Goal: Obtain resource: Obtain resource

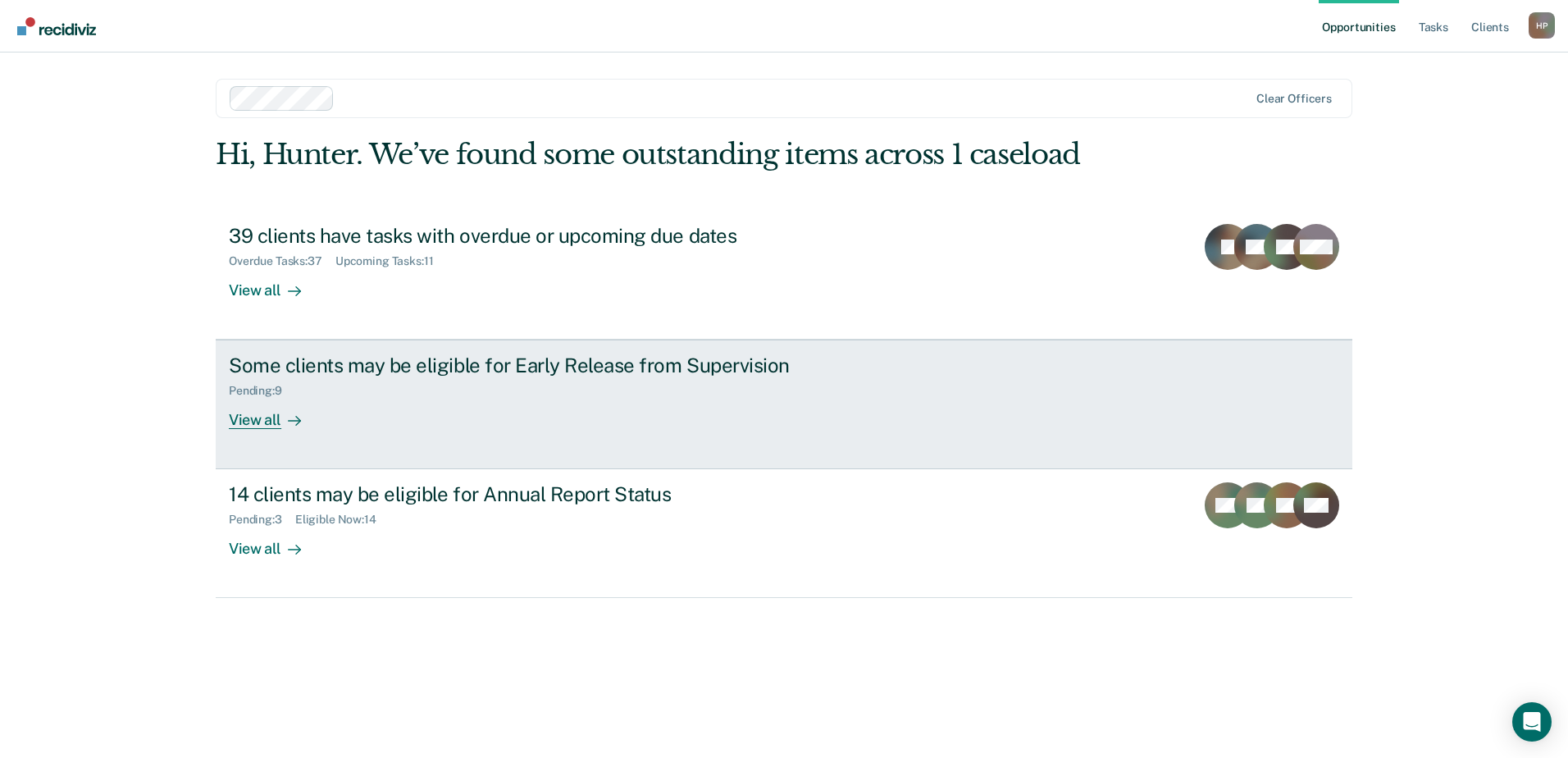
click at [369, 356] on div "Some clients may be eligible for Early Release from Supervision" at bounding box center [517, 366] width 576 height 24
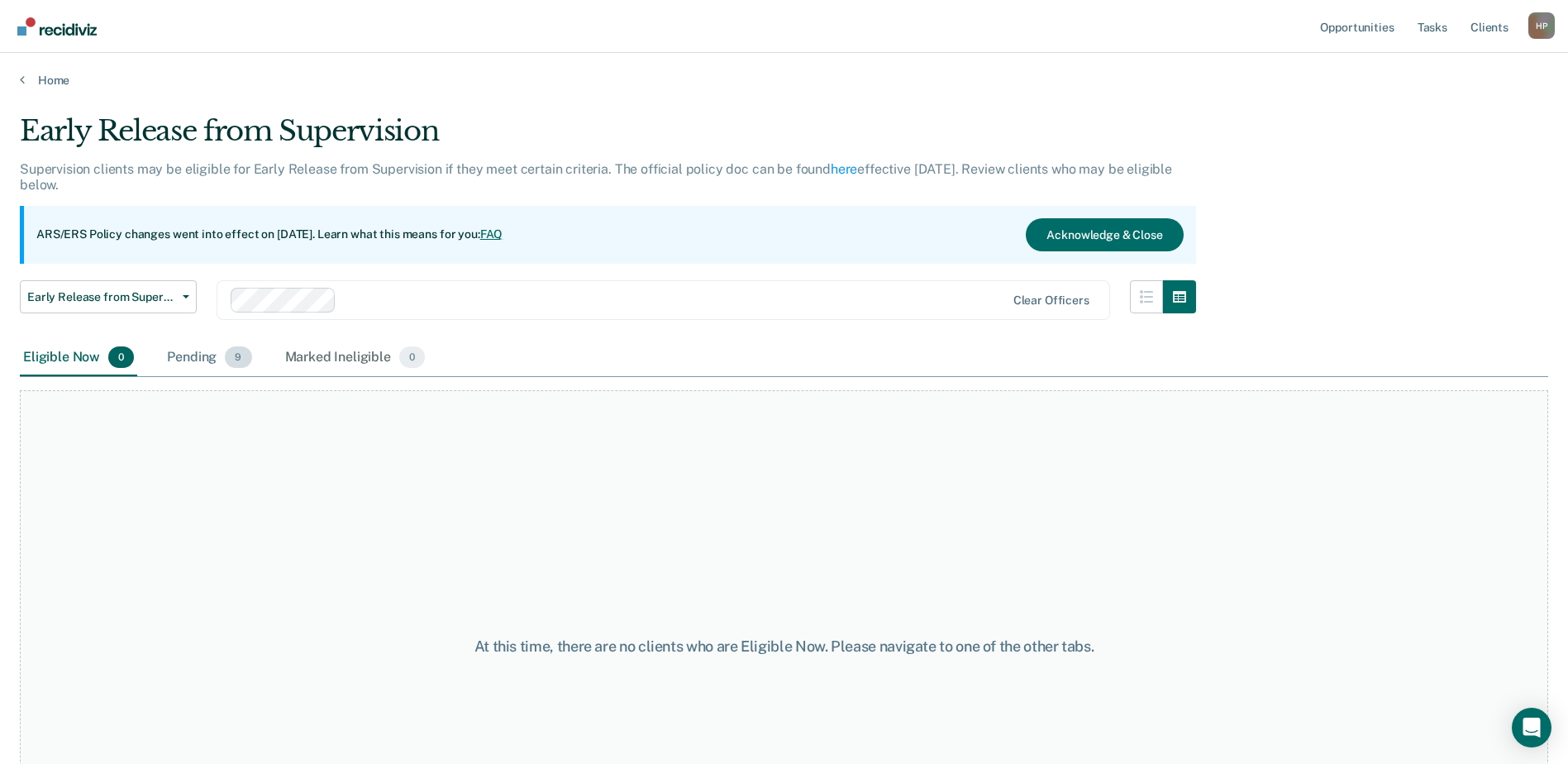
click at [200, 362] on div "Pending 9" at bounding box center [209, 357] width 91 height 36
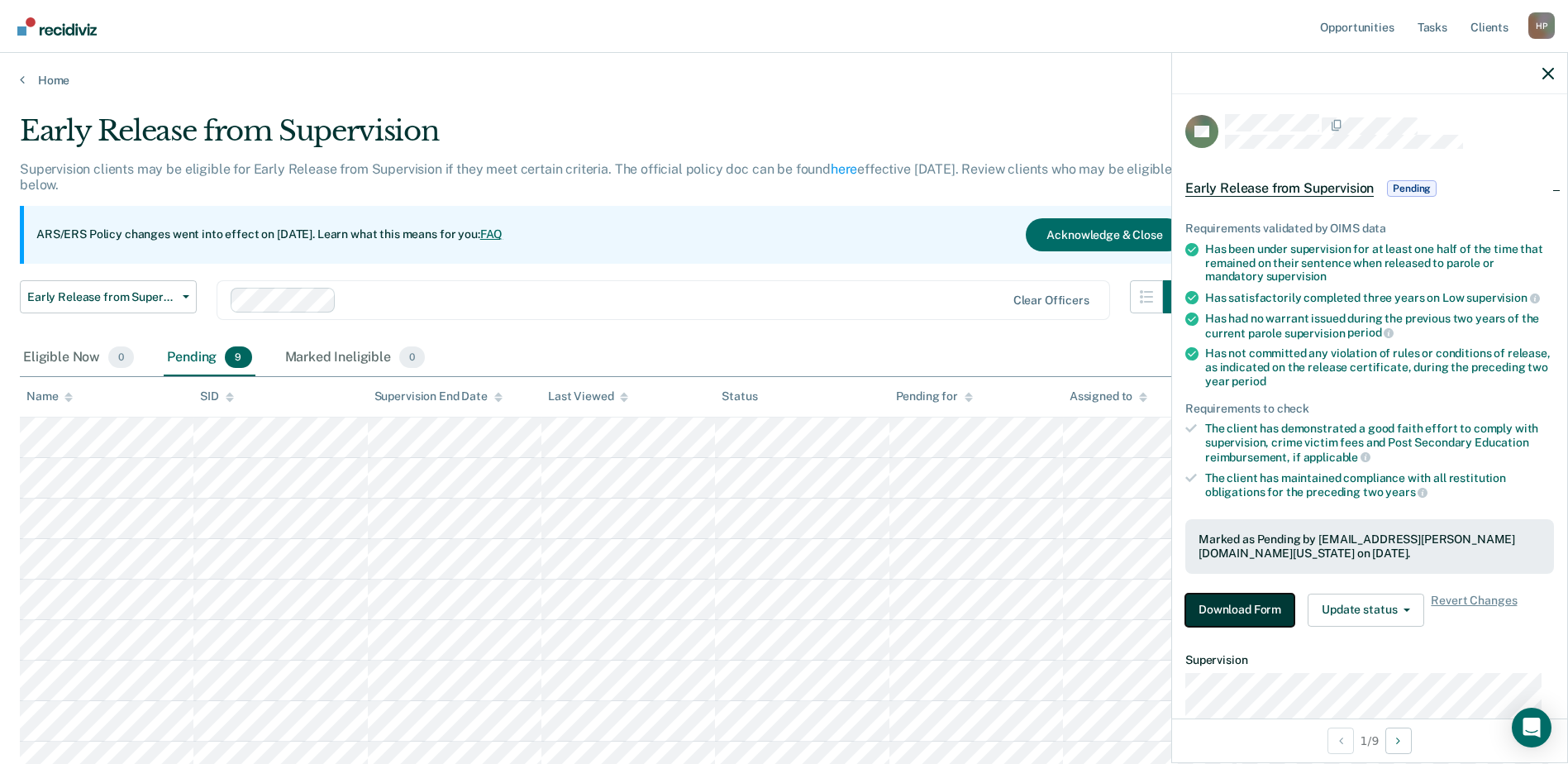
click at [1281, 608] on button "Download Form" at bounding box center [1240, 610] width 109 height 34
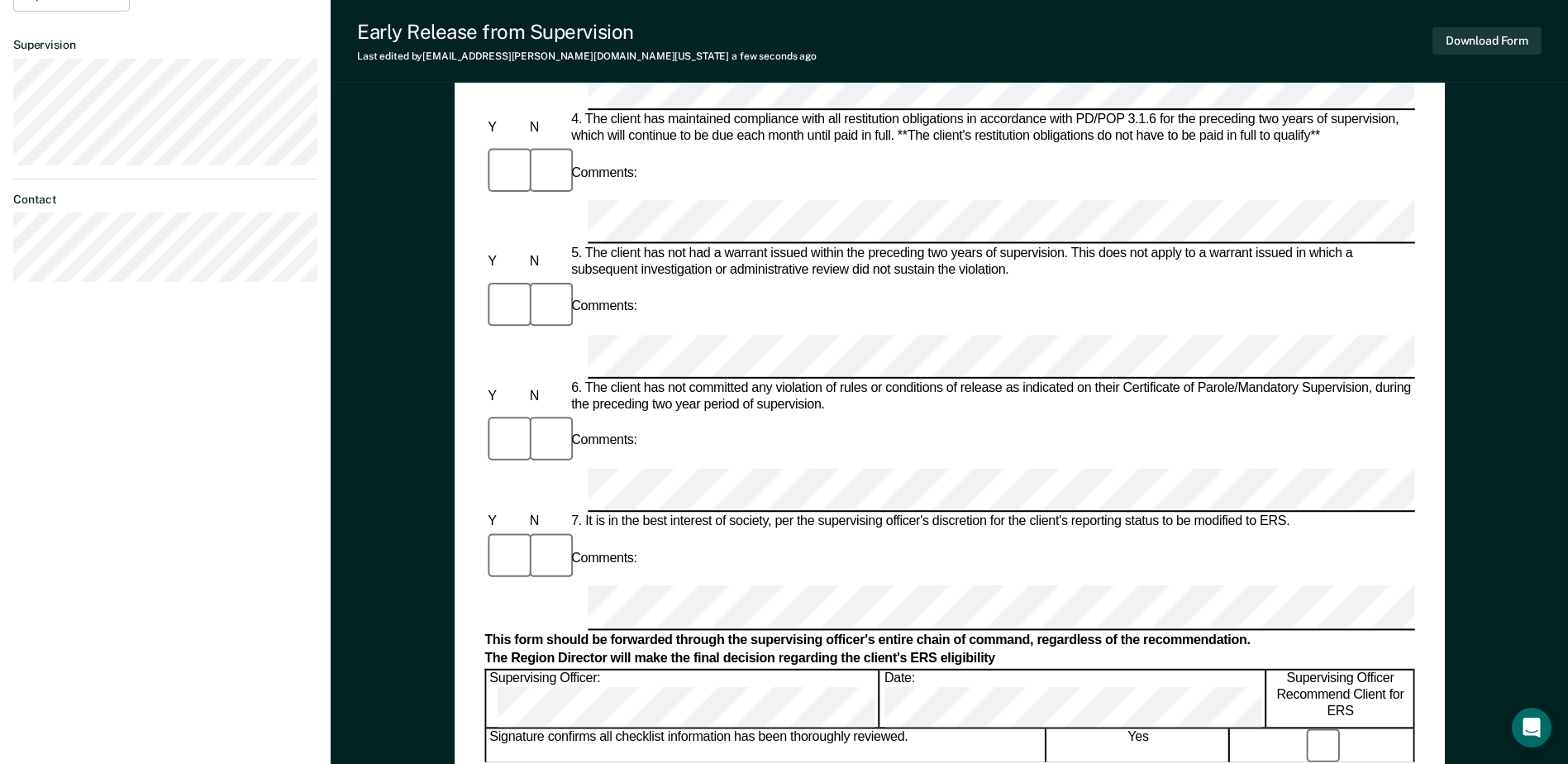
scroll to position [710, 0]
